Goal: Check status: Check status

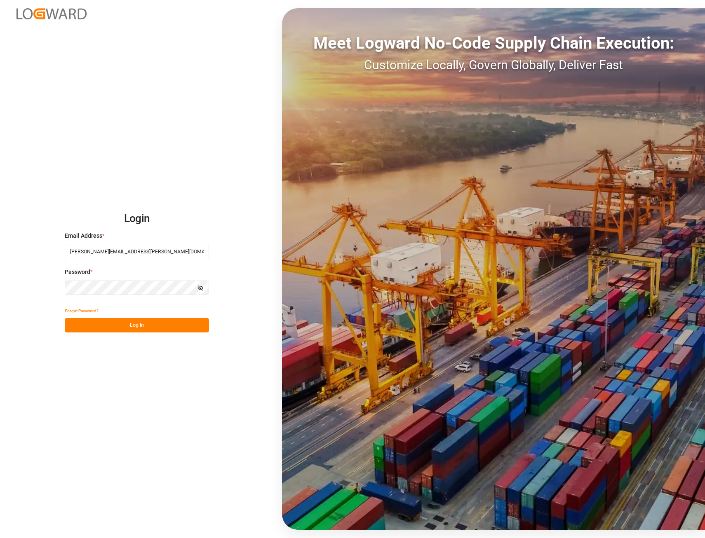
click at [150, 325] on button "Log In" at bounding box center [137, 325] width 144 height 14
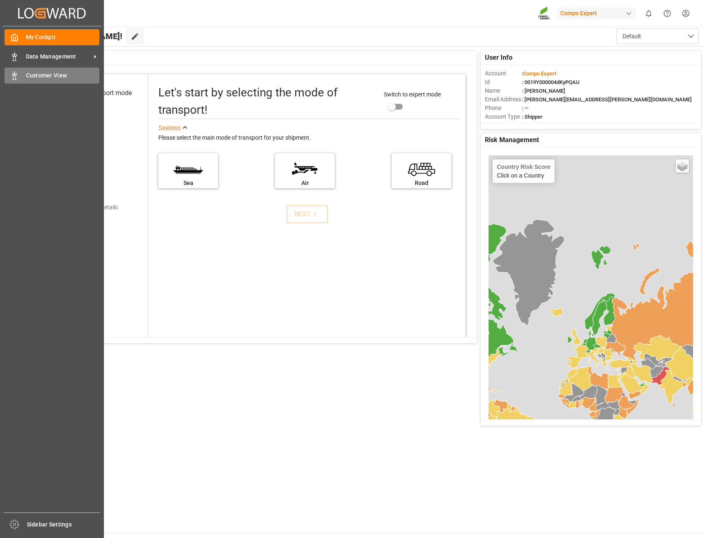
click at [47, 74] on span "Customer View" at bounding box center [63, 75] width 74 height 9
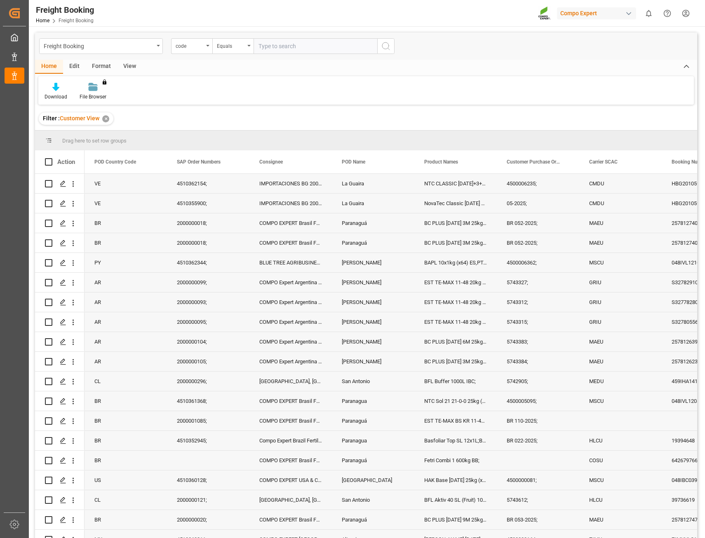
click at [291, 47] on input "text" at bounding box center [315, 46] width 124 height 16
type input "2000000016"
click at [388, 44] on icon "search button" at bounding box center [386, 46] width 10 height 10
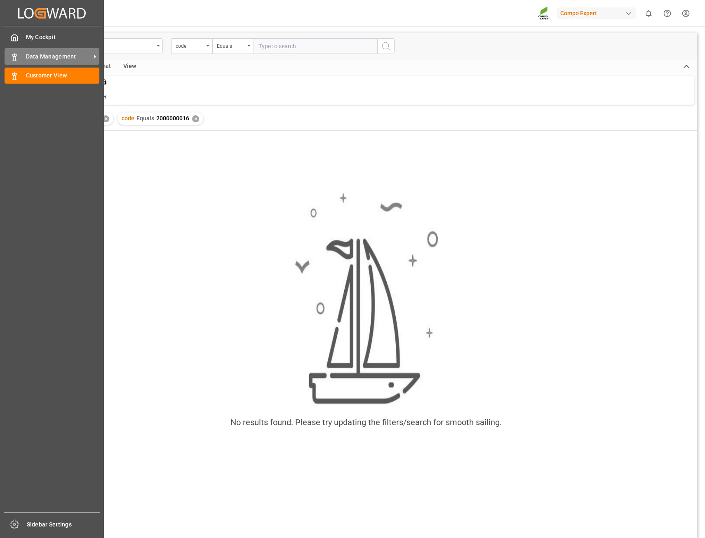
click at [11, 62] on div "Data Management Data Management" at bounding box center [52, 56] width 95 height 16
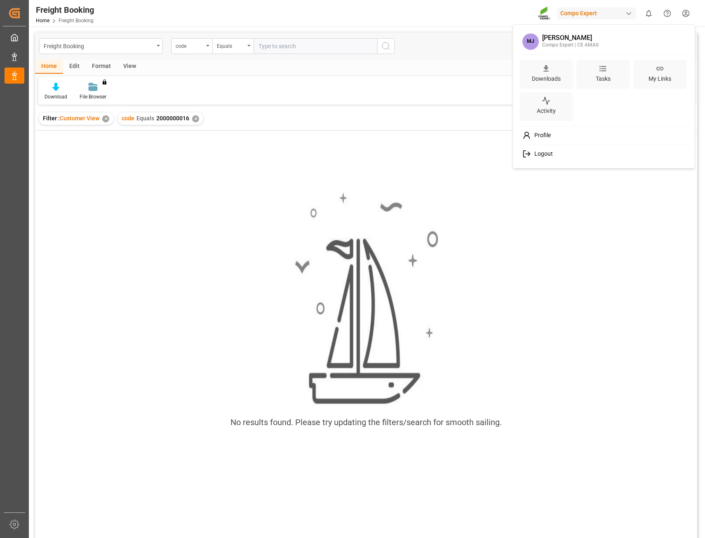
click at [690, 14] on html "Created by potrace 1.15, written by [PERSON_NAME] [DATE]-[DATE] Created by potr…" at bounding box center [352, 269] width 705 height 538
click at [552, 138] on div "Profile" at bounding box center [603, 135] width 169 height 15
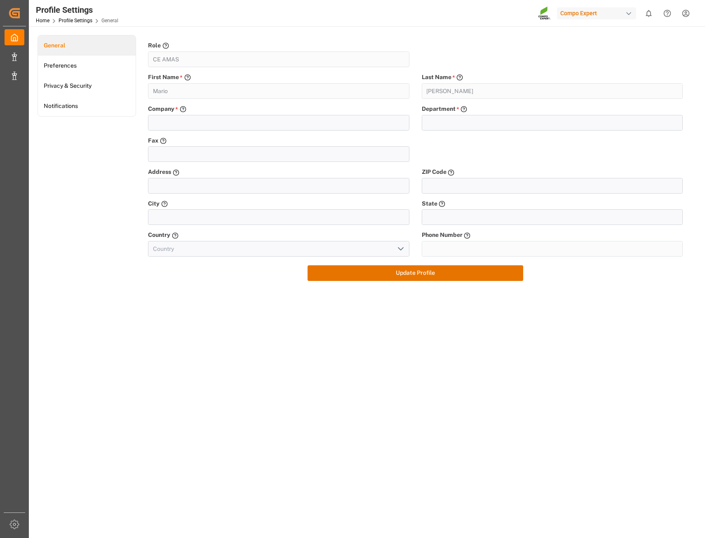
click at [625, 12] on div "button" at bounding box center [628, 13] width 8 height 8
click at [625, 12] on html "Created by potrace 1.15, written by [PERSON_NAME] [DATE]-[DATE] Created by potr…" at bounding box center [352, 269] width 705 height 538
click at [57, 62] on link "Preferences" at bounding box center [87, 66] width 98 height 20
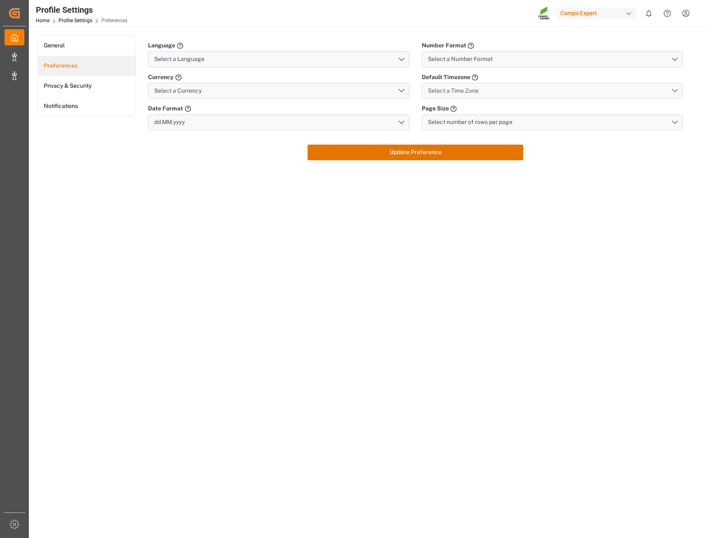
click at [461, 91] on span "Select a Time Zone" at bounding box center [453, 91] width 51 height 9
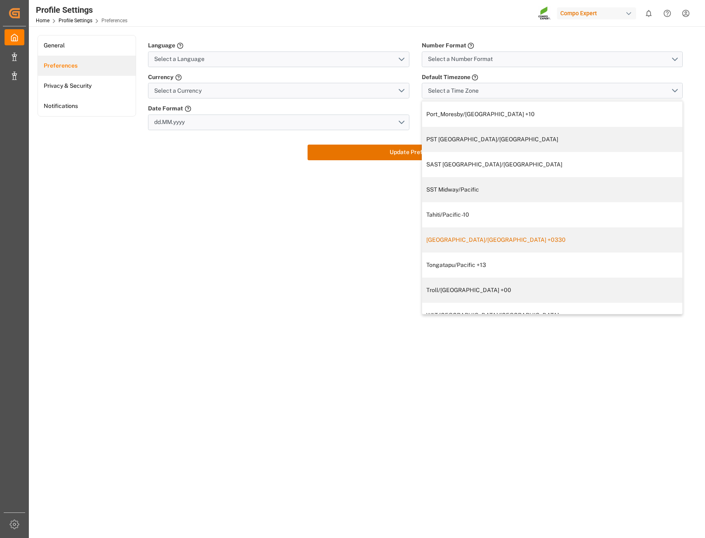
scroll to position [1213, 0]
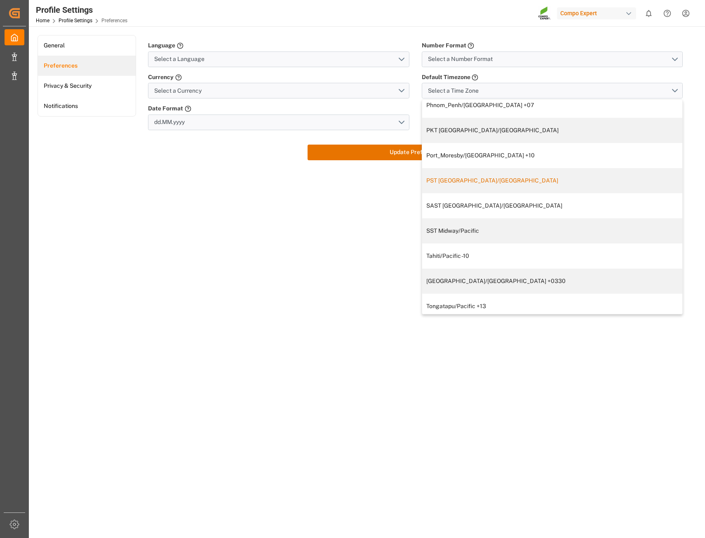
click at [481, 184] on div "PST [GEOGRAPHIC_DATA]/[GEOGRAPHIC_DATA]" at bounding box center [551, 180] width 251 height 9
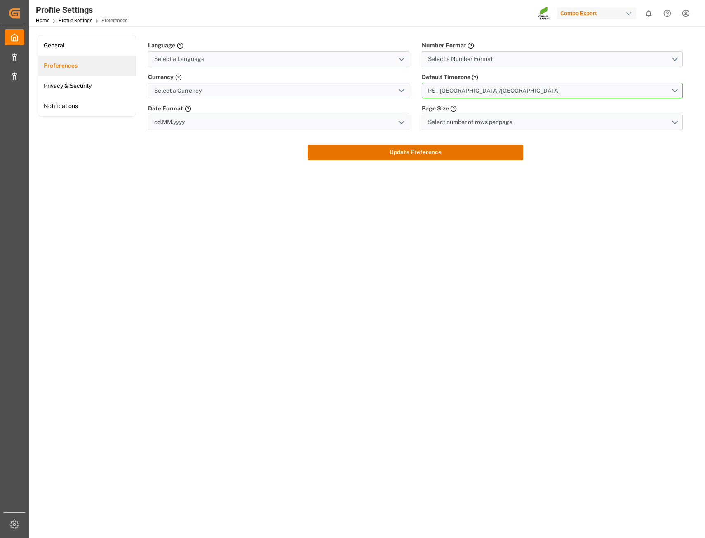
click at [314, 59] on button "Select a Language" at bounding box center [278, 60] width 261 height 16
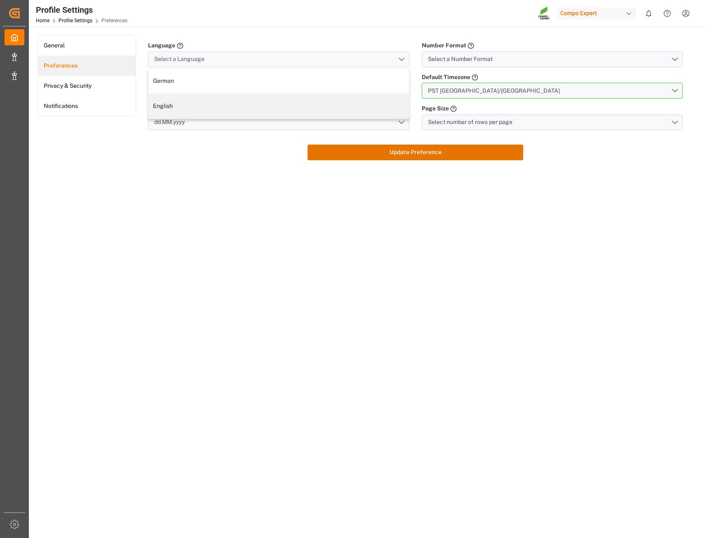
click at [314, 59] on button "Select a Language" at bounding box center [278, 60] width 261 height 16
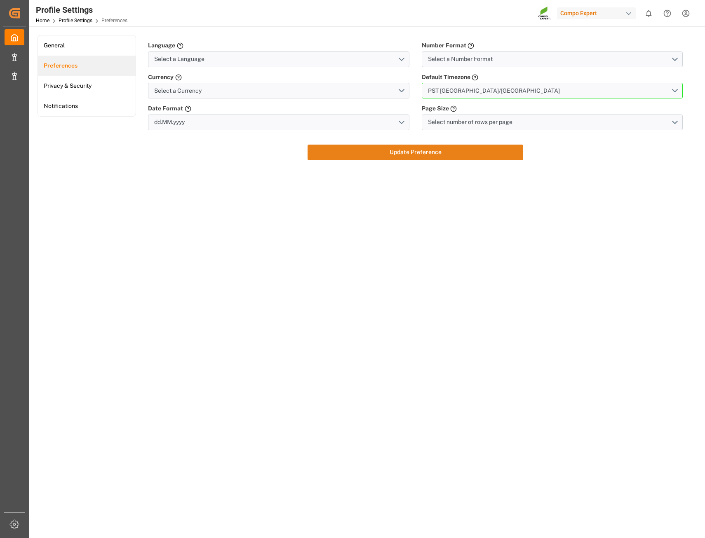
click at [397, 152] on button "Update Preference" at bounding box center [414, 153] width 215 height 16
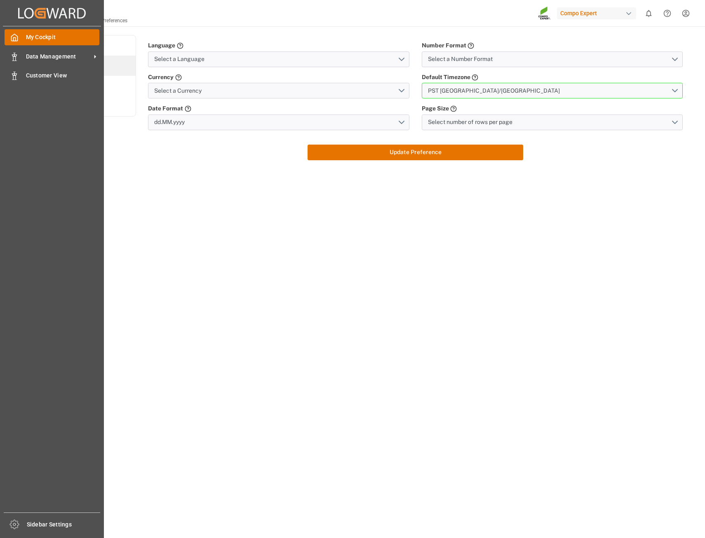
click at [62, 35] on span "My Cockpit" at bounding box center [63, 37] width 74 height 9
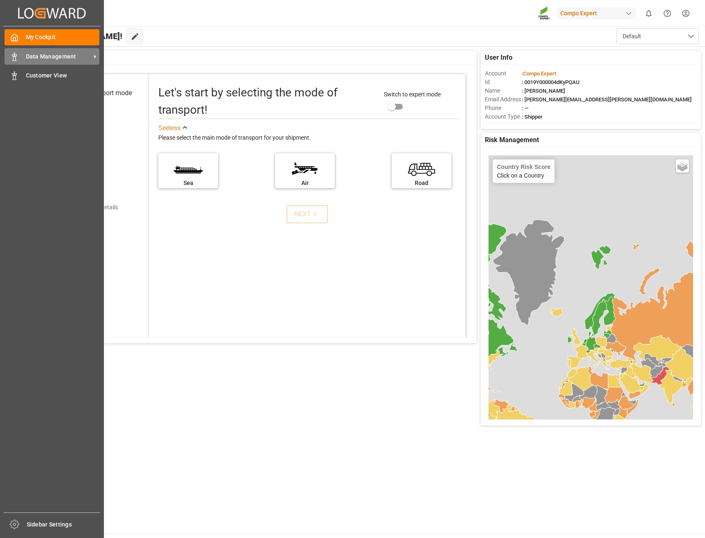
click at [50, 55] on span "Data Management" at bounding box center [58, 56] width 65 height 9
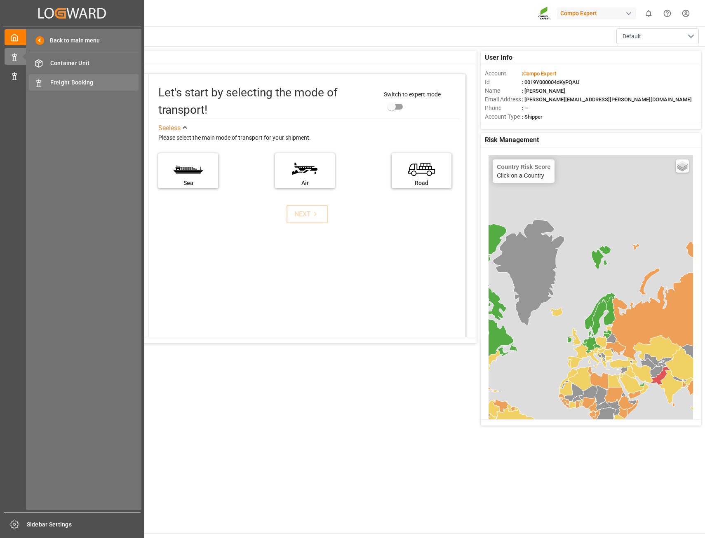
click at [107, 87] on span "Freight Booking" at bounding box center [94, 82] width 89 height 9
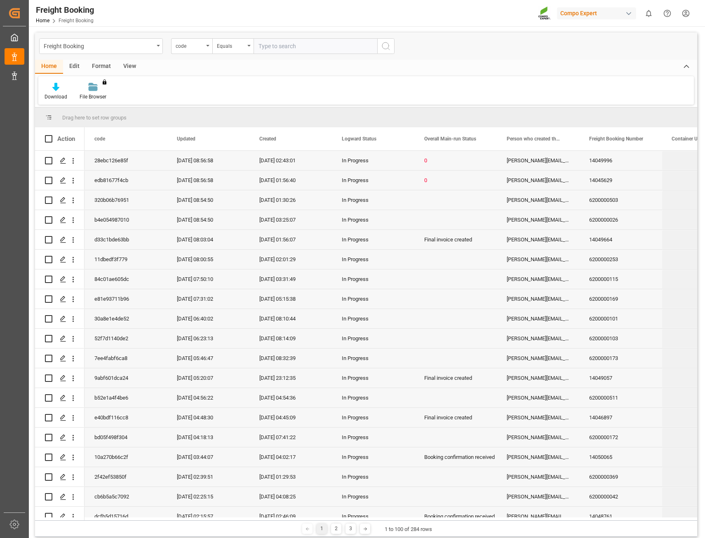
click at [285, 50] on input "text" at bounding box center [315, 46] width 124 height 16
type input "2000000016"
click at [383, 50] on icon "search button" at bounding box center [386, 46] width 10 height 10
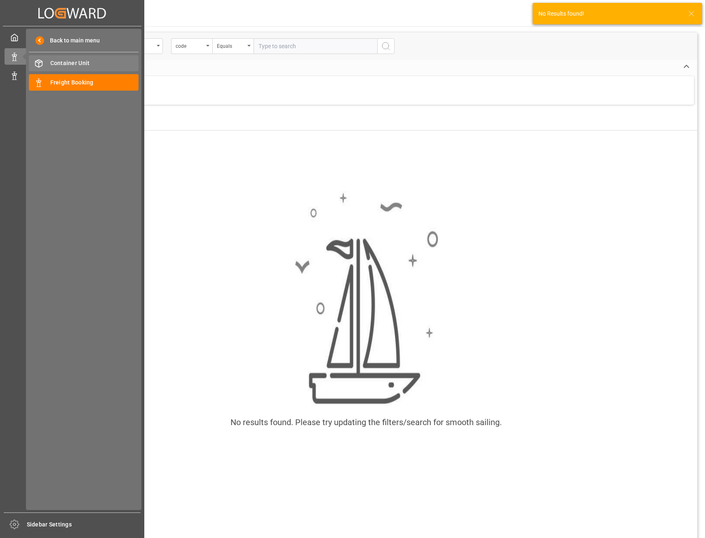
click at [94, 59] on span "Container Unit" at bounding box center [94, 63] width 89 height 9
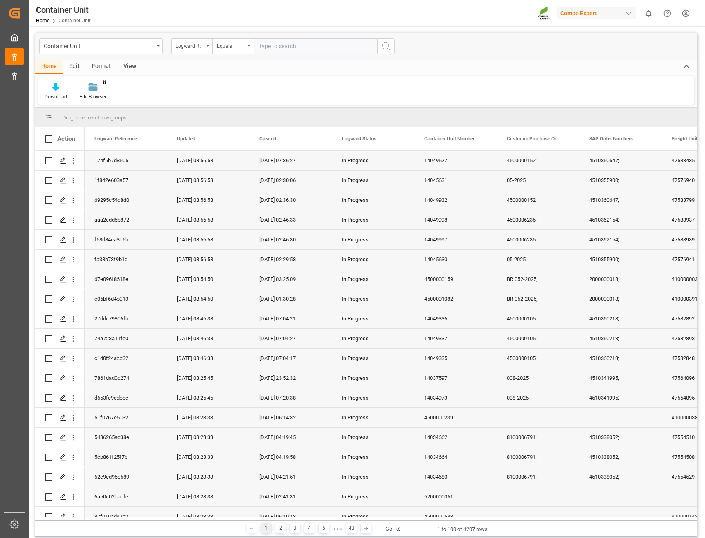
click at [310, 46] on input "text" at bounding box center [315, 46] width 124 height 16
paste input "2000000016"
type input "2000000016"
click at [389, 51] on icon "search button" at bounding box center [386, 46] width 10 height 10
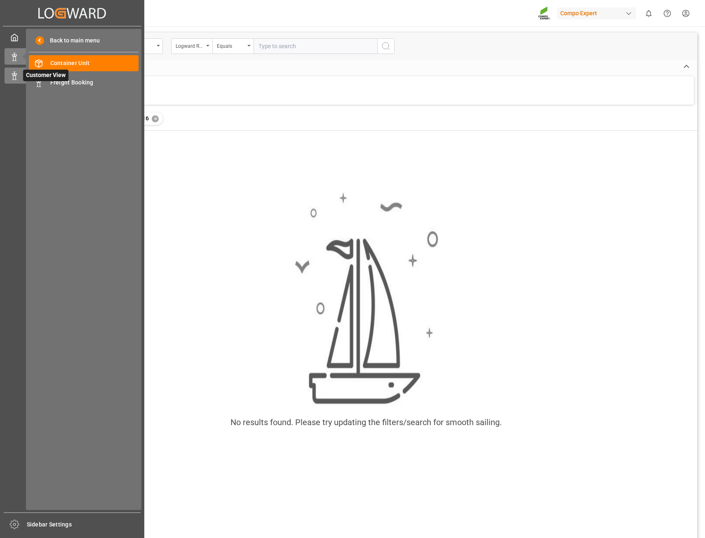
click at [8, 79] on div at bounding box center [12, 75] width 14 height 9
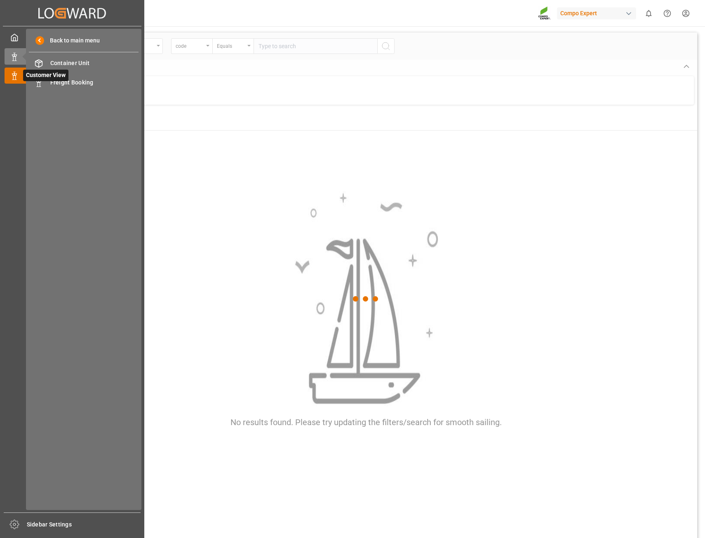
click at [16, 75] on polygon at bounding box center [15, 75] width 2 height 2
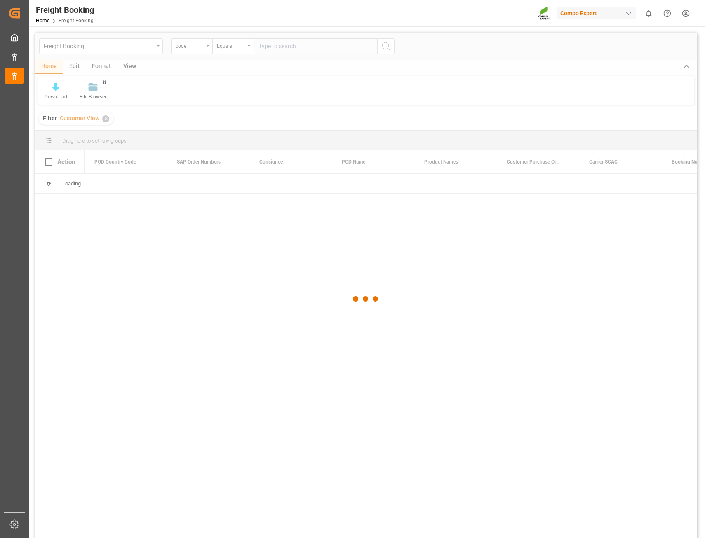
click at [276, 71] on div at bounding box center [366, 299] width 662 height 533
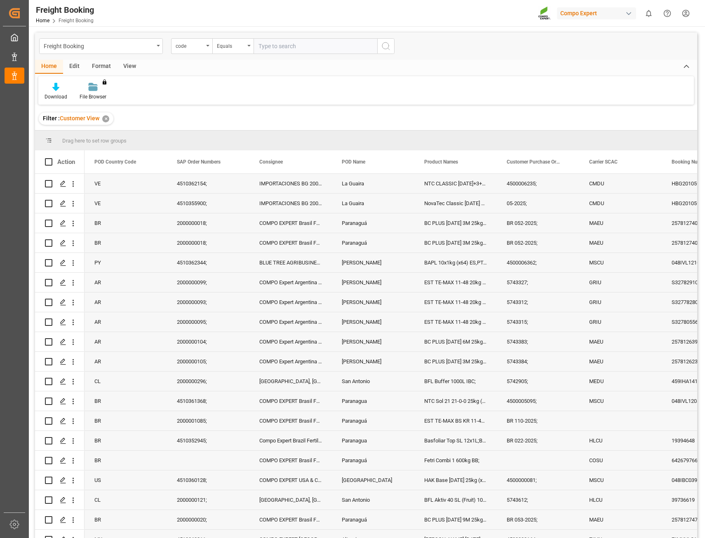
click at [278, 45] on input "text" at bounding box center [315, 46] width 124 height 16
click at [157, 44] on div "Freight Booking" at bounding box center [101, 46] width 124 height 16
click at [309, 45] on input "text" at bounding box center [315, 46] width 124 height 16
click at [291, 49] on input "text" at bounding box center [315, 46] width 124 height 16
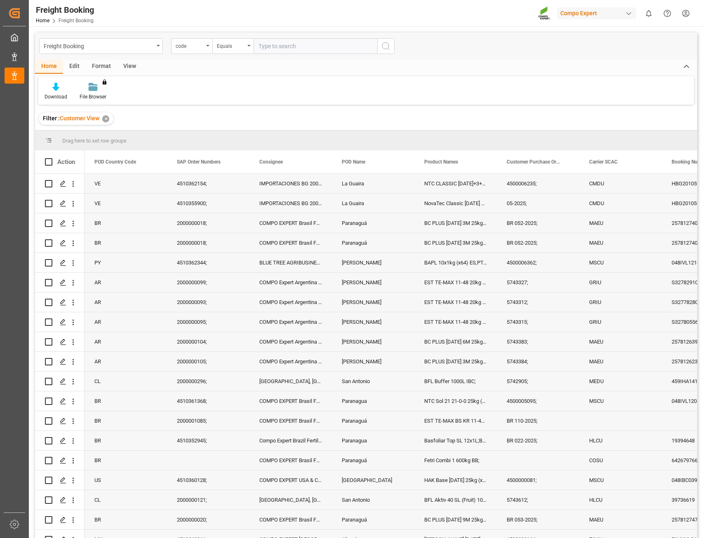
paste input "2000000016"
type input "2000000016"
click at [384, 46] on icon "search button" at bounding box center [386, 46] width 10 height 10
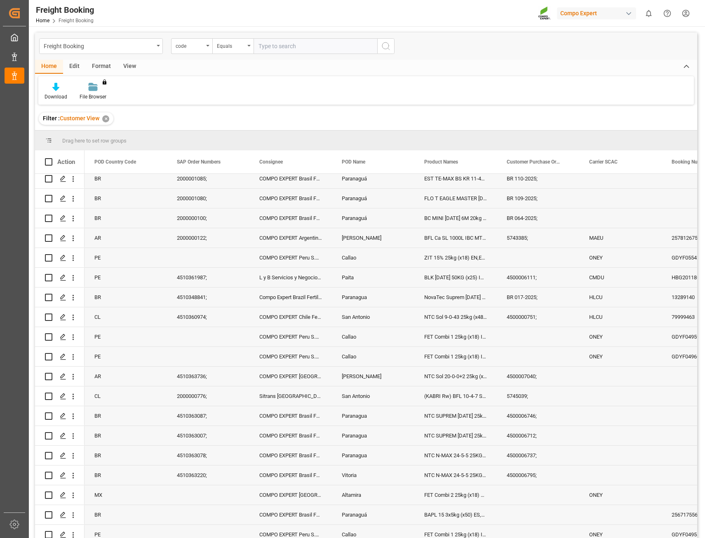
scroll to position [1614, 0]
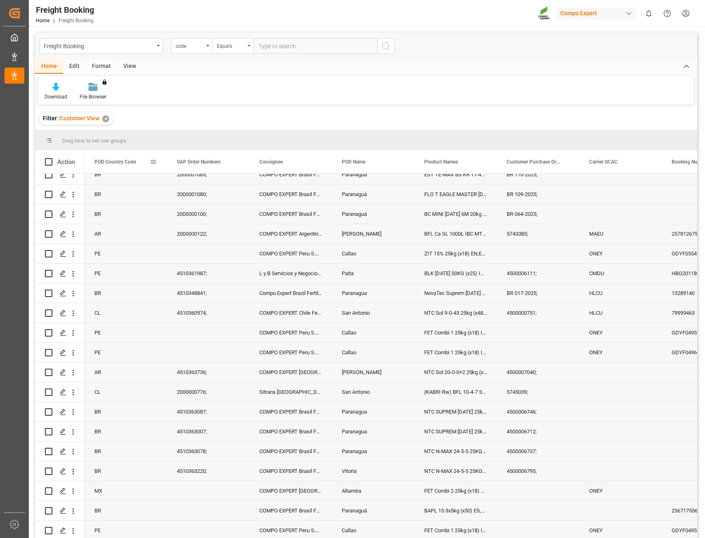
click at [158, 165] on div "POD Country Code" at bounding box center [125, 161] width 82 height 23
click at [131, 164] on span "POD Country Code" at bounding box center [115, 162] width 42 height 6
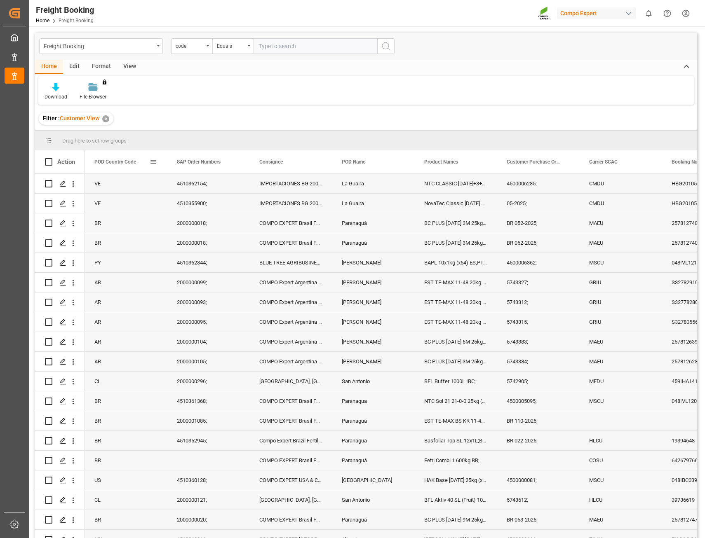
click at [156, 163] on span at bounding box center [153, 161] width 7 height 7
click at [213, 243] on span "Group by POD Country Code" at bounding box center [199, 242] width 78 height 16
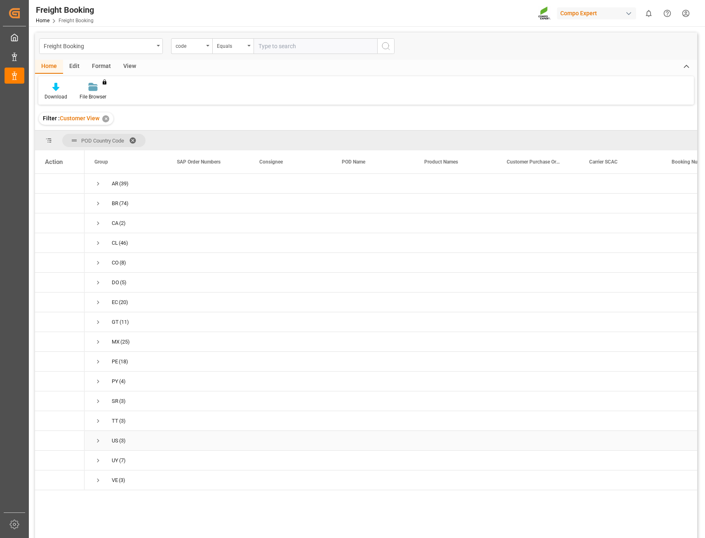
click at [131, 442] on span "US (3)" at bounding box center [125, 440] width 63 height 19
click at [100, 440] on span "Press SPACE to select this row." at bounding box center [97, 440] width 7 height 7
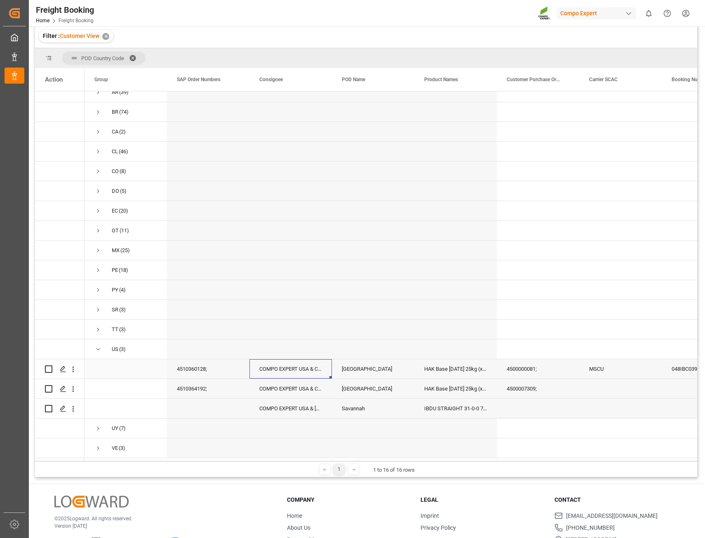
click at [276, 364] on div "COMPO EXPERT USA & Canada, Inc" at bounding box center [290, 368] width 82 height 19
click at [121, 365] on span "Press SPACE to select this row." at bounding box center [125, 369] width 63 height 19
drag, startPoint x: 199, startPoint y: 371, endPoint x: 255, endPoint y: 382, distance: 57.2
click at [201, 371] on div "4510360128;" at bounding box center [208, 368] width 82 height 19
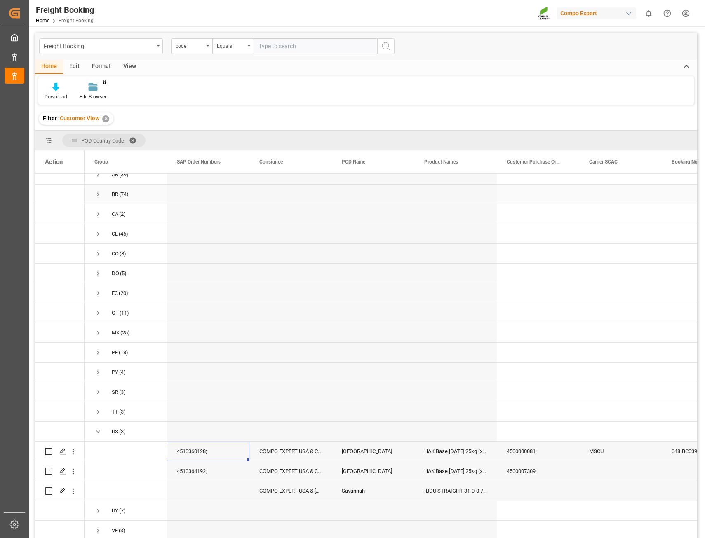
scroll to position [12, 0]
click at [97, 430] on span "Press SPACE to select this row." at bounding box center [97, 431] width 7 height 7
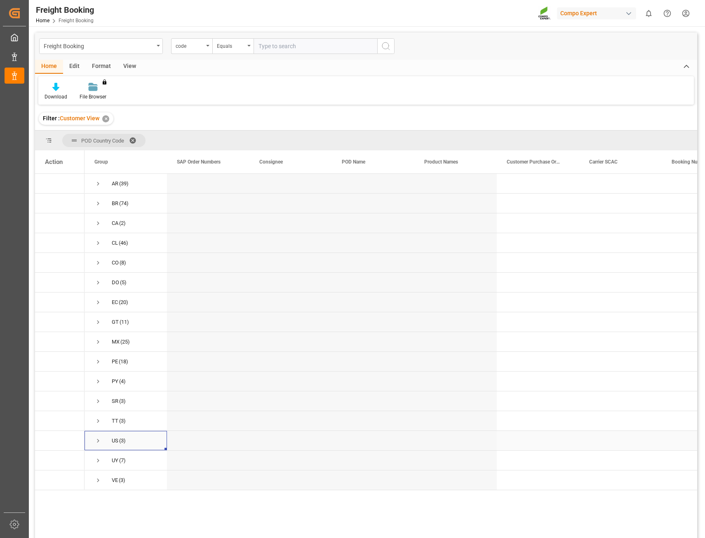
scroll to position [0, 0]
click at [99, 441] on span "Press SPACE to select this row." at bounding box center [97, 440] width 7 height 7
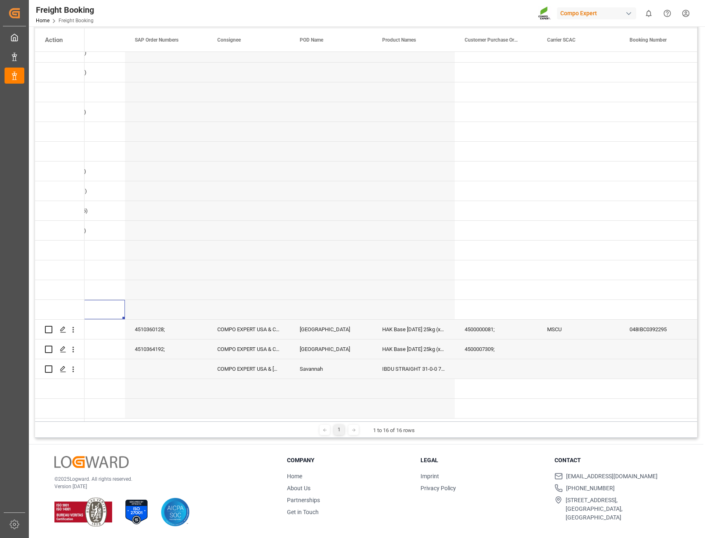
scroll to position [0, 63]
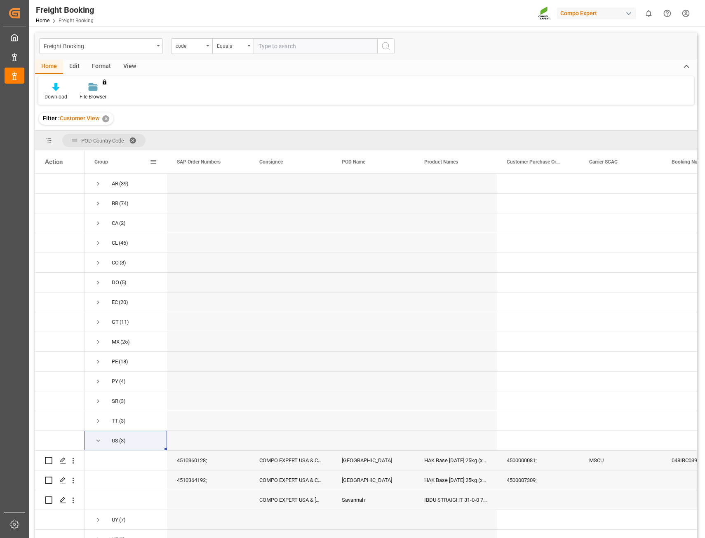
click at [151, 164] on span at bounding box center [153, 161] width 7 height 7
click at [119, 159] on div "Group" at bounding box center [121, 161] width 55 height 23
